Goal: Information Seeking & Learning: Learn about a topic

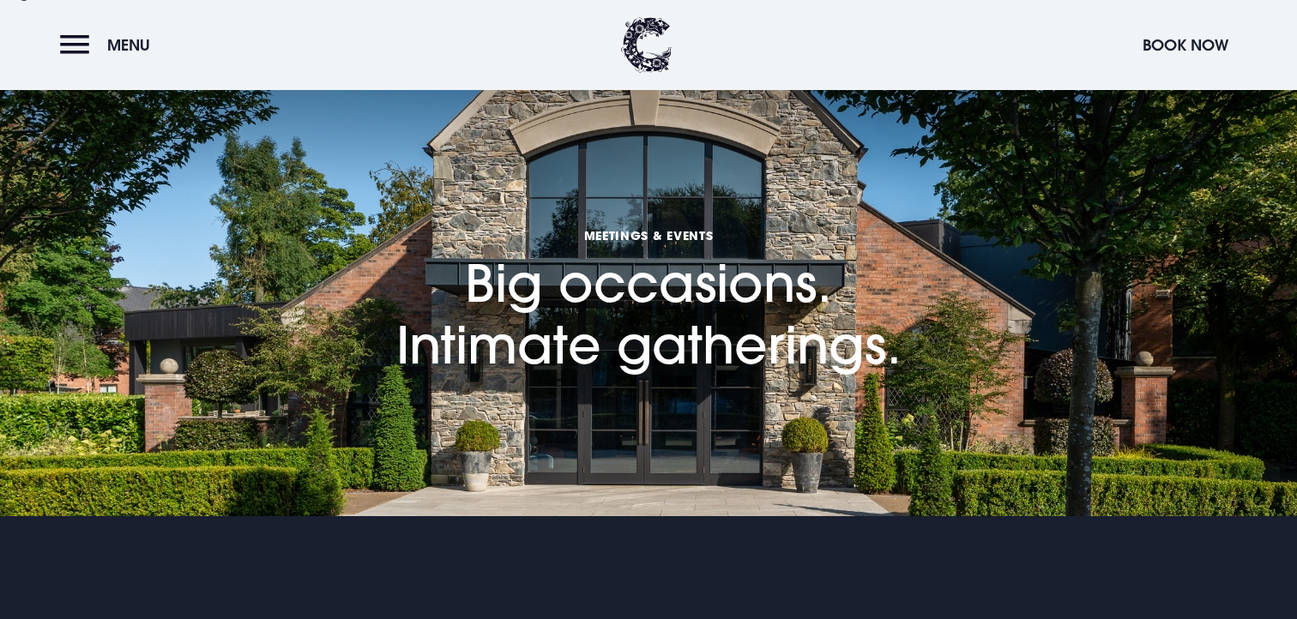
scroll to position [547, 0]
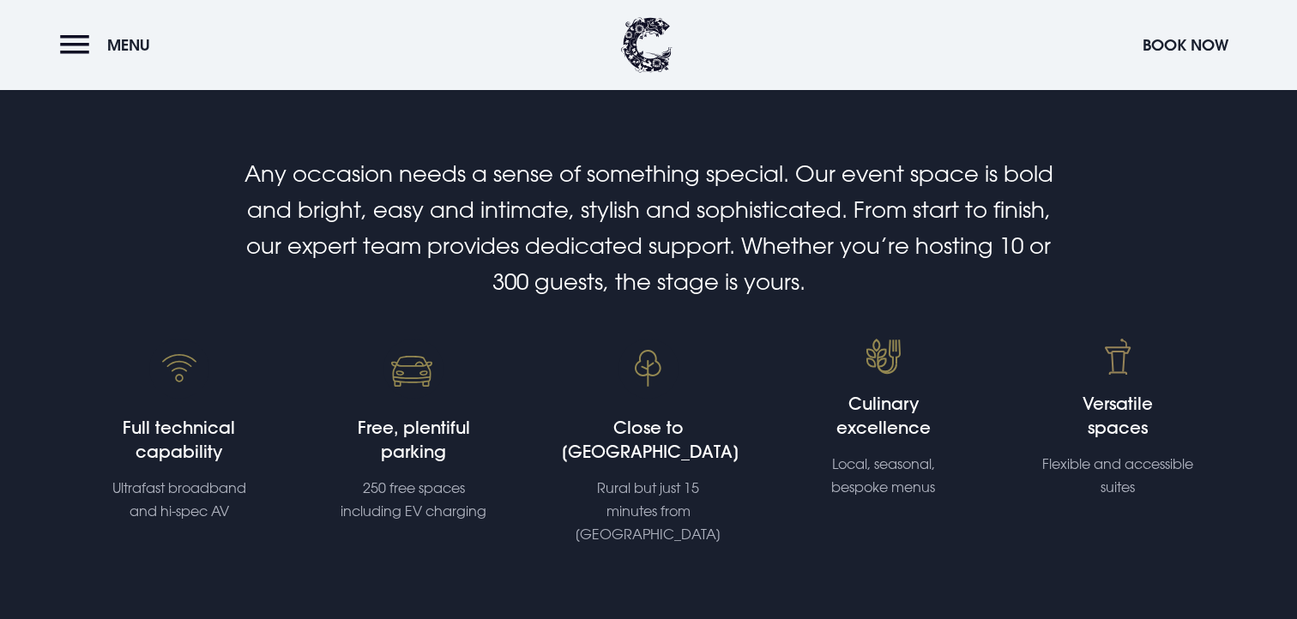
scroll to position [911, 0]
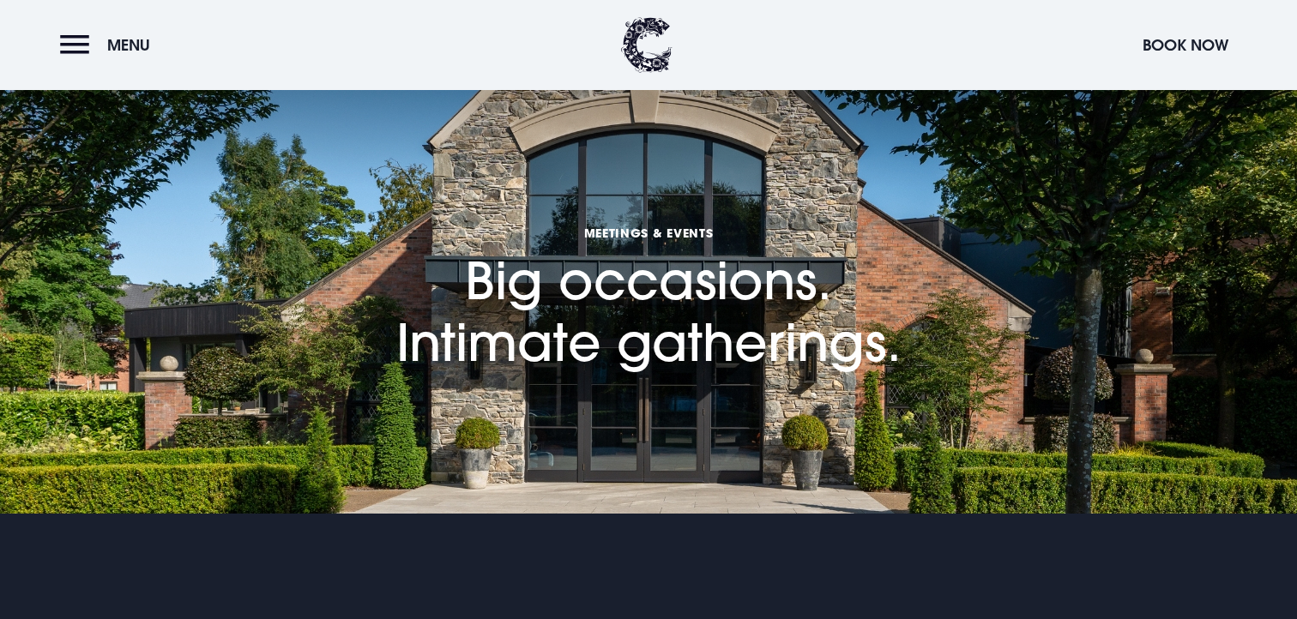
scroll to position [558, 0]
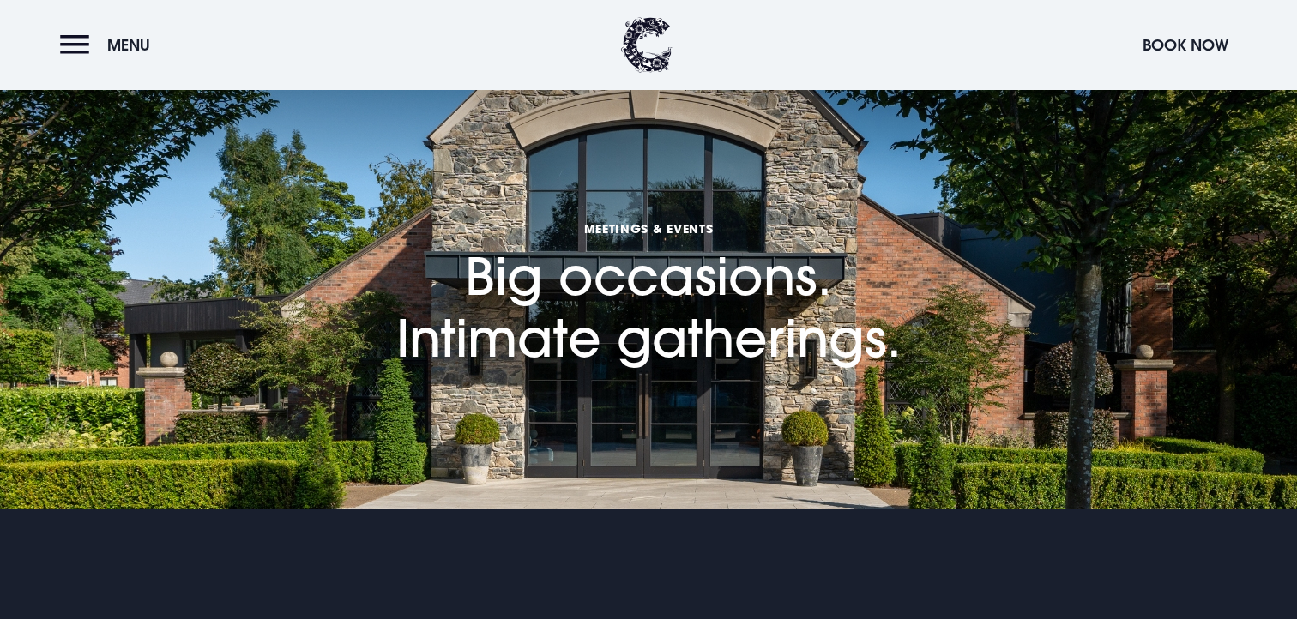
click at [781, 42] on header "Menu Book Now" at bounding box center [648, 45] width 1297 height 90
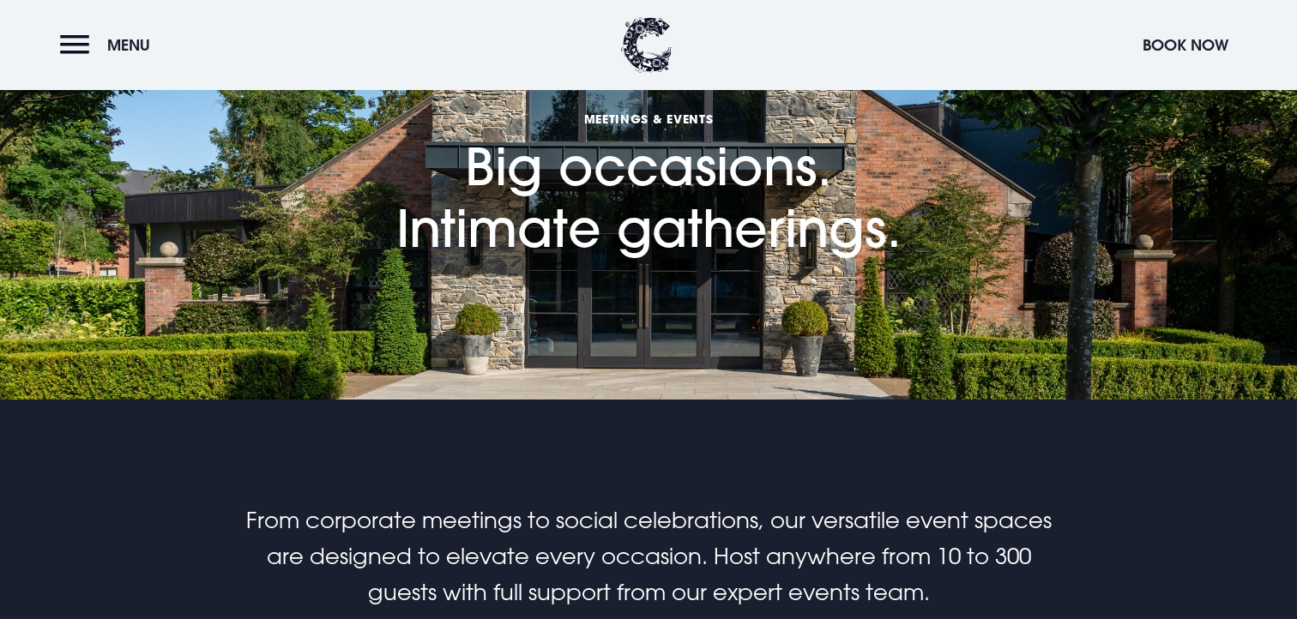
scroll to position [588, 0]
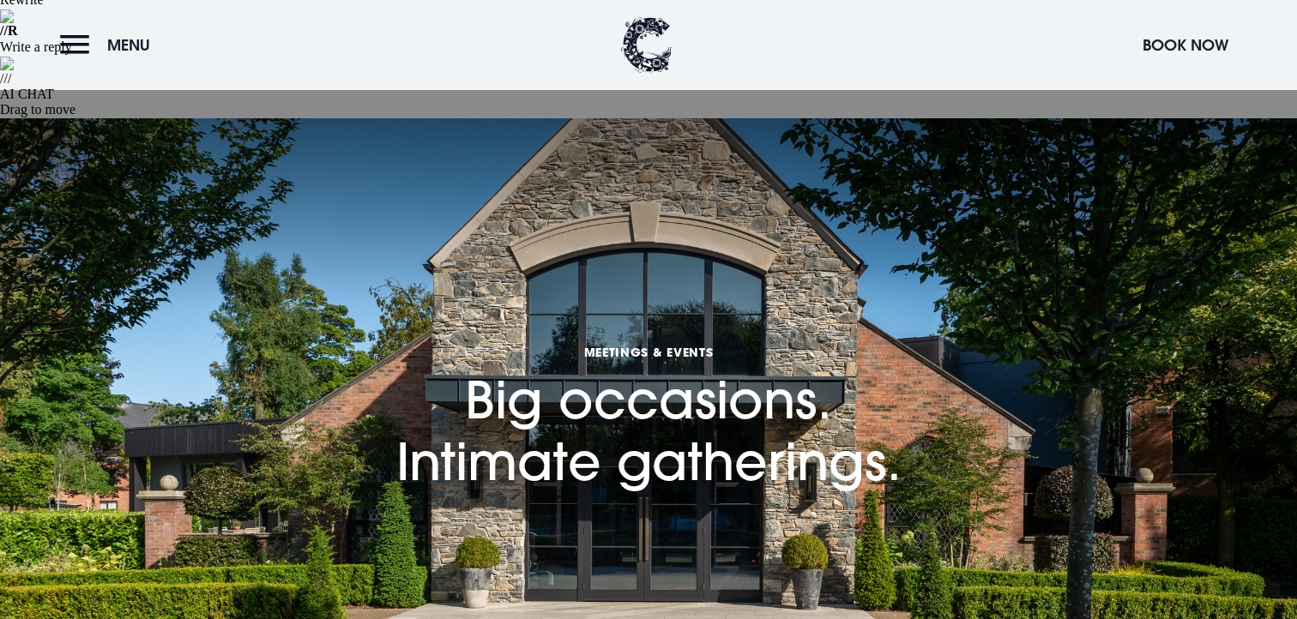
scroll to position [437, 0]
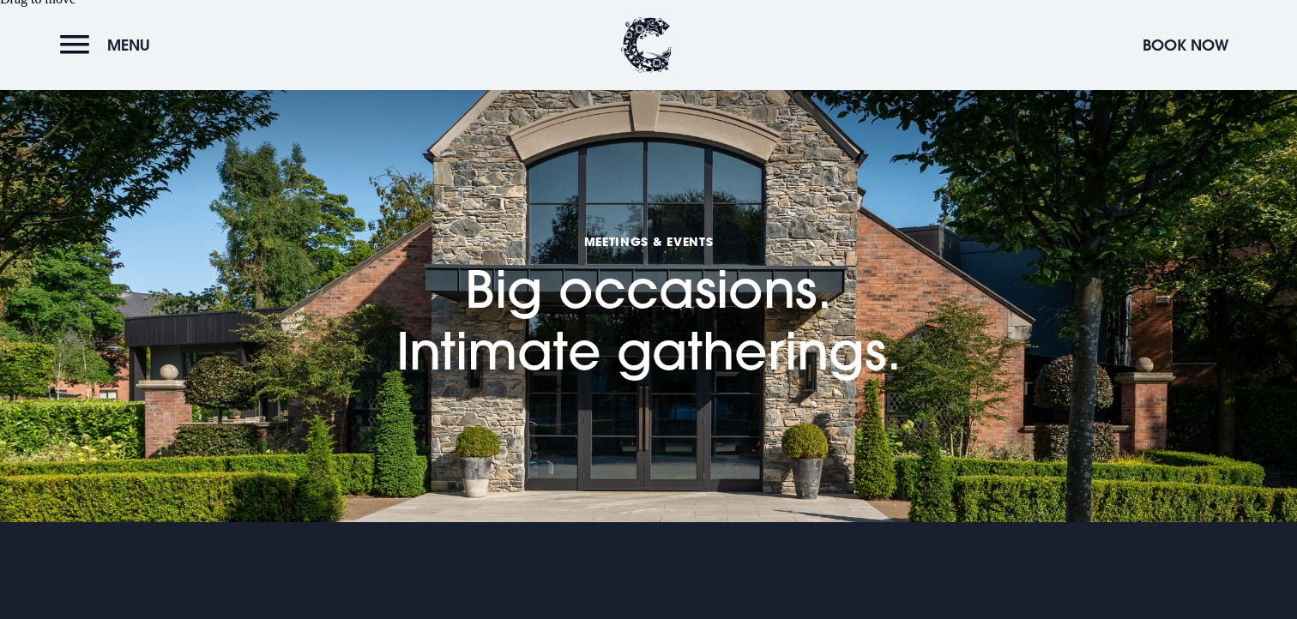
scroll to position [581, 0]
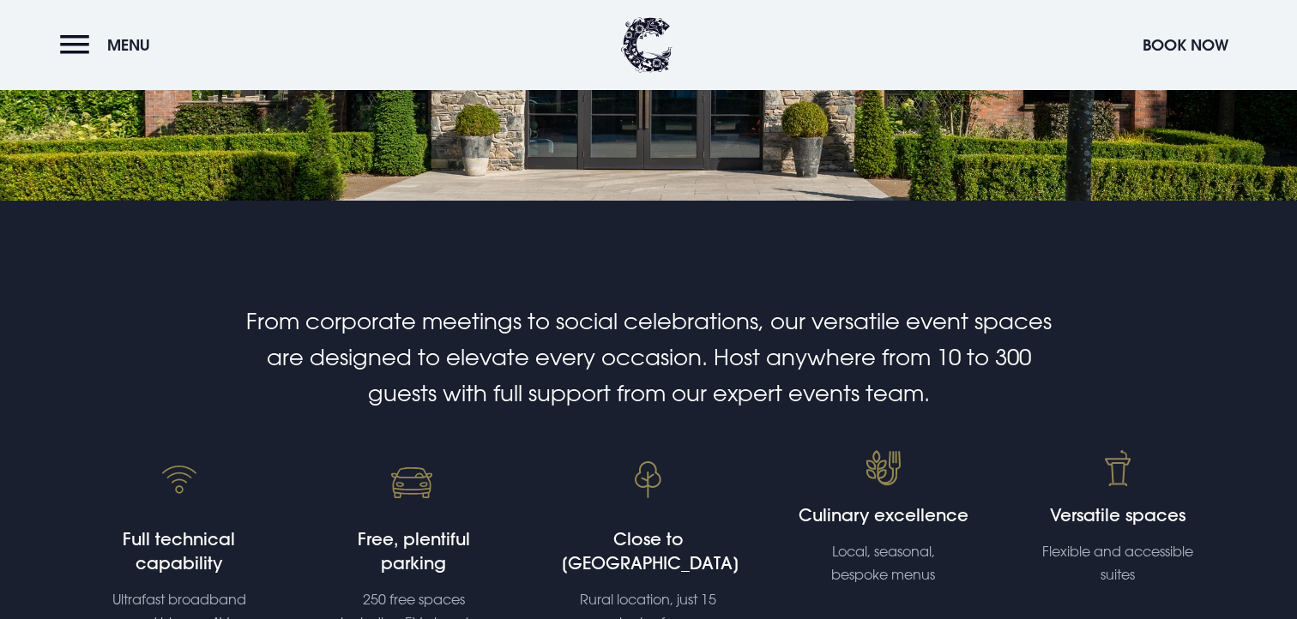
scroll to position [869, 0]
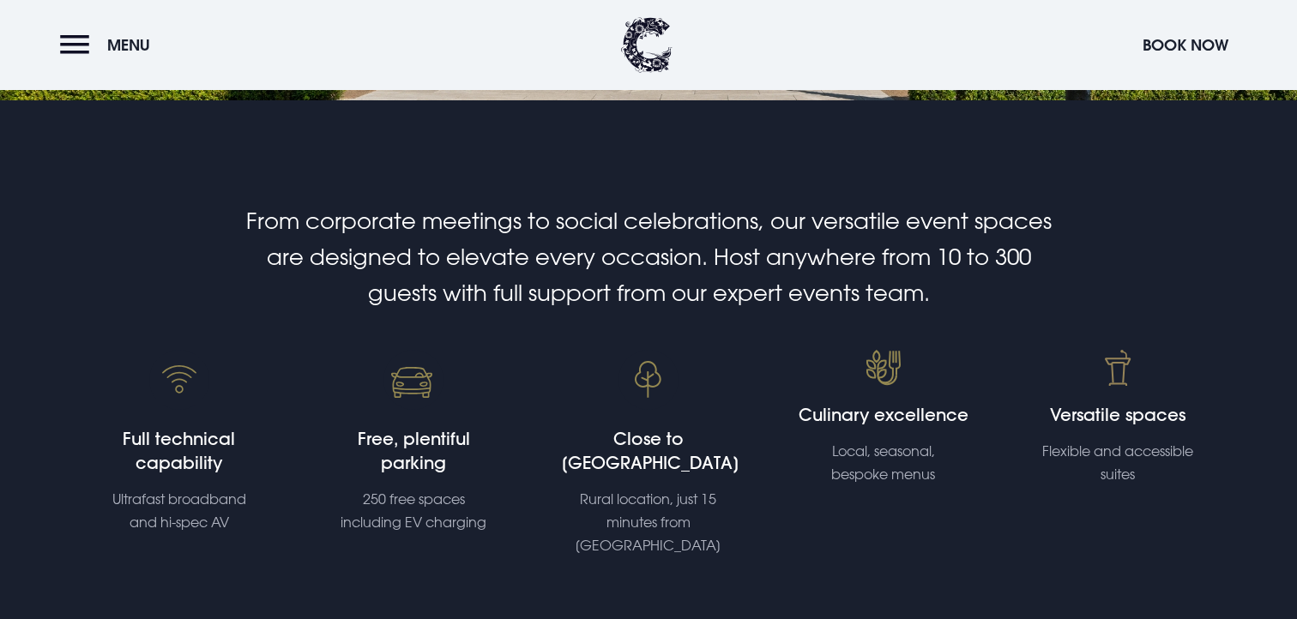
scroll to position [968, 0]
drag, startPoint x: 281, startPoint y: 355, endPoint x: 347, endPoint y: 360, distance: 67.1
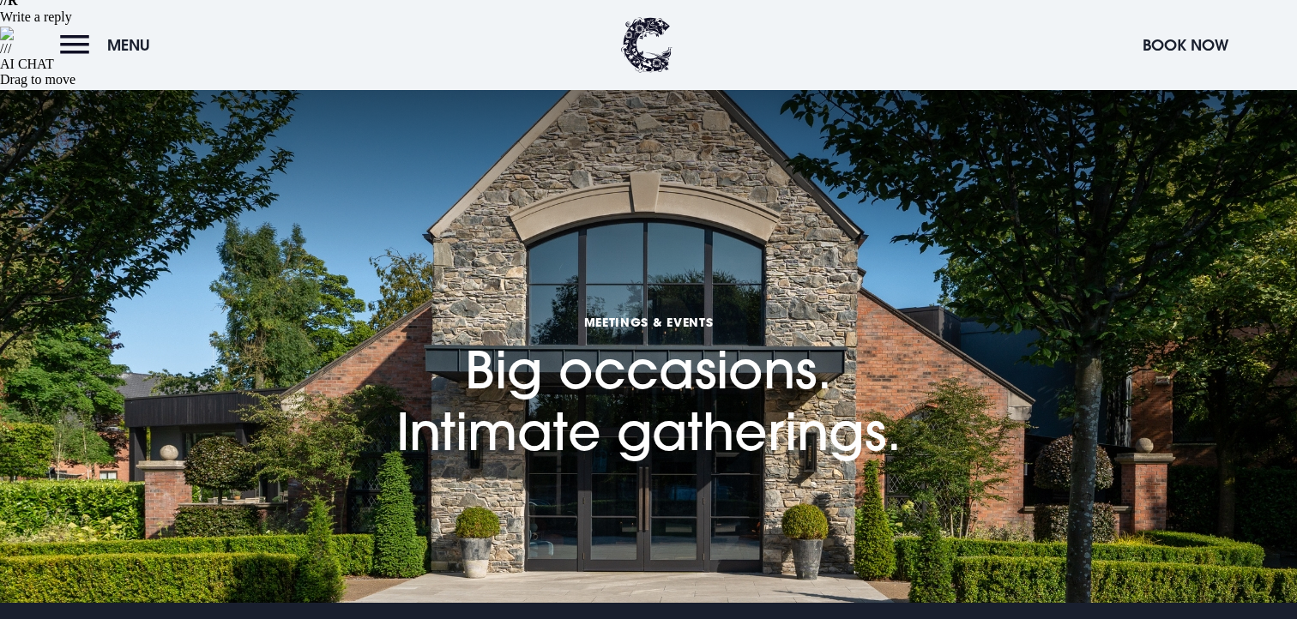
scroll to position [467, 0]
